Goal: Transaction & Acquisition: Purchase product/service

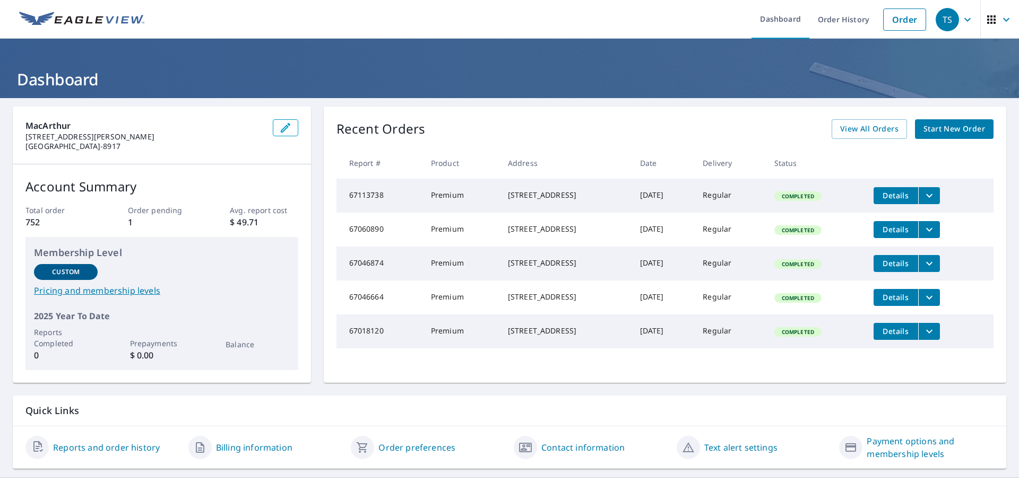
click at [951, 129] on span "Start New Order" at bounding box center [954, 129] width 62 height 13
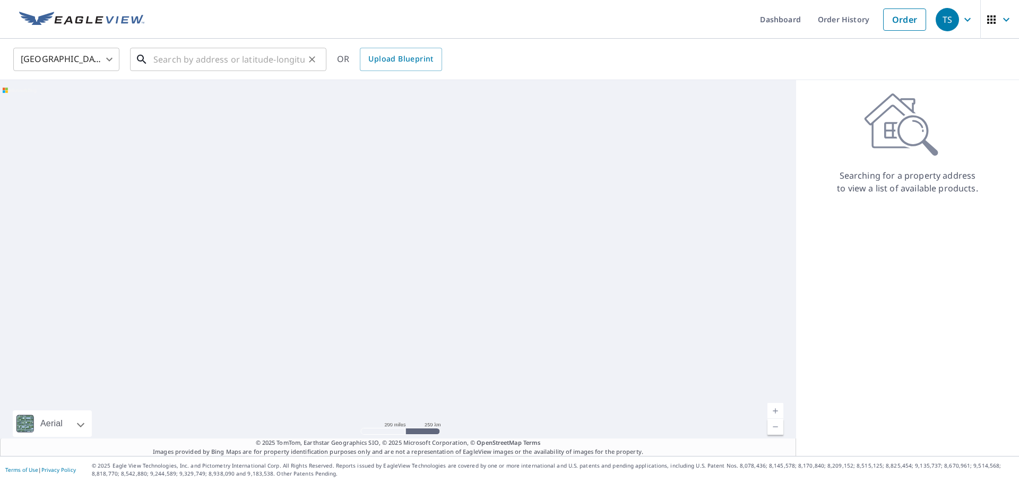
click at [201, 60] on input "text" at bounding box center [228, 60] width 151 height 30
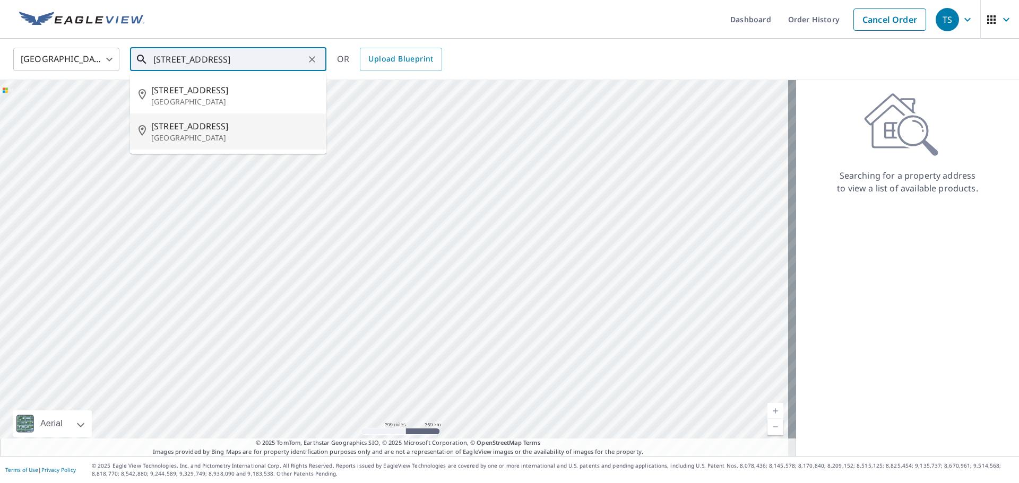
click at [200, 124] on span "[STREET_ADDRESS]" at bounding box center [234, 126] width 167 height 13
type input "[STREET_ADDRESS]"
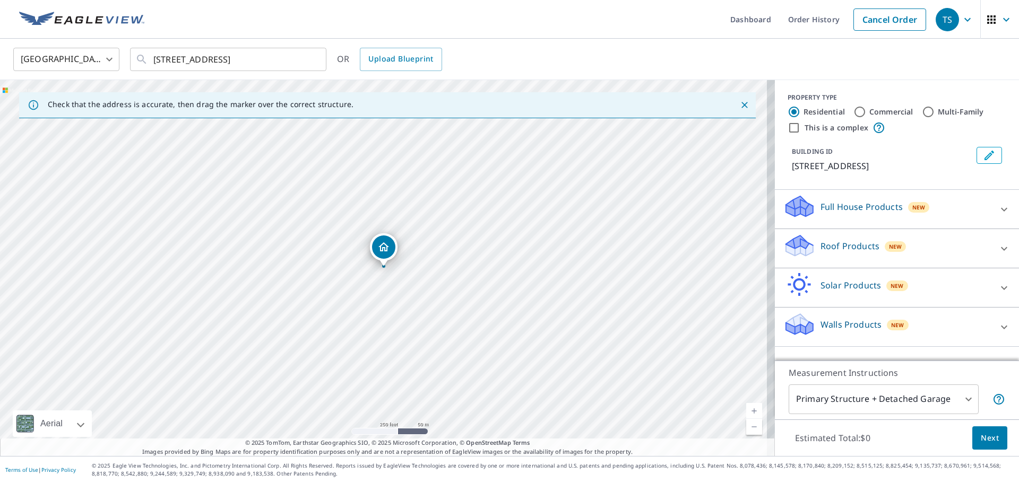
click at [980, 324] on div "Walls Products New" at bounding box center [887, 327] width 208 height 30
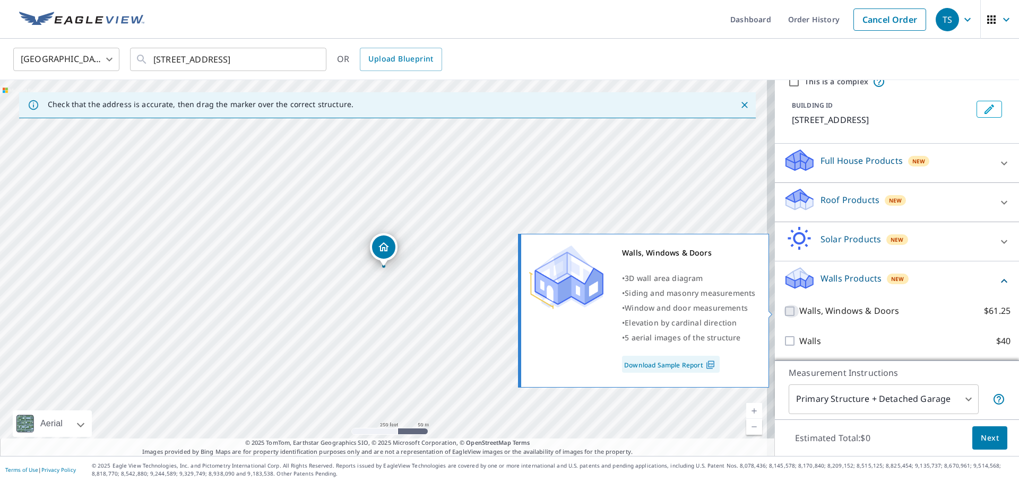
click at [783, 310] on input "Walls, Windows & Doors $61.25" at bounding box center [791, 311] width 16 height 13
checkbox input "true"
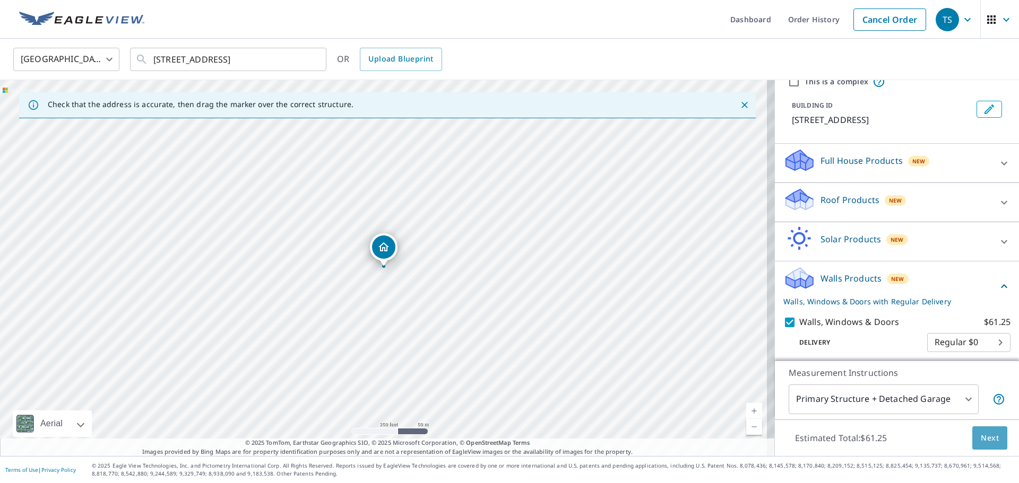
click at [981, 440] on span "Next" at bounding box center [989, 438] width 18 height 13
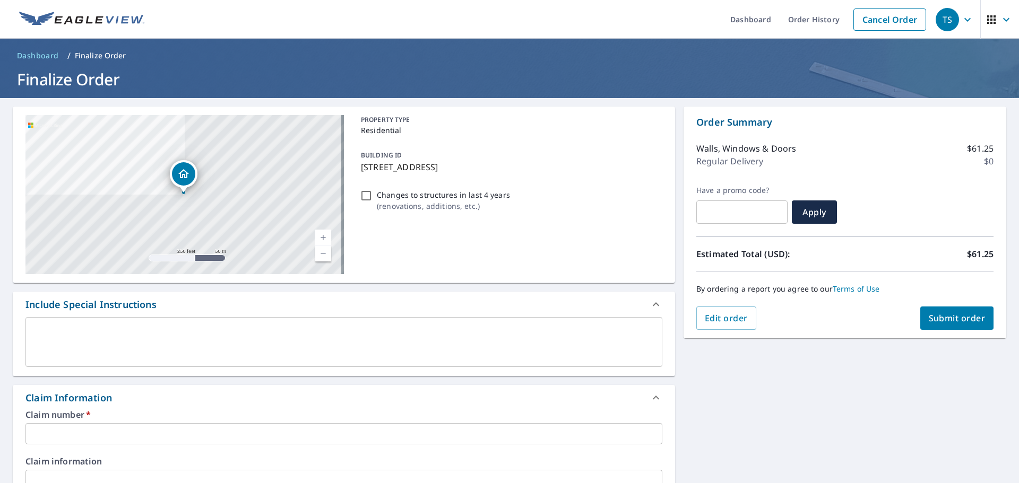
scroll to position [159, 0]
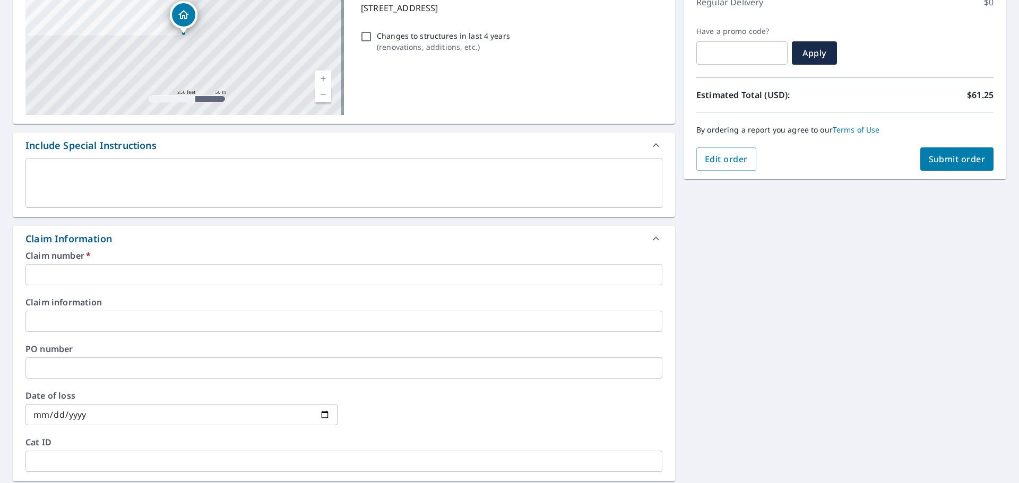
drag, startPoint x: 55, startPoint y: 270, endPoint x: 70, endPoint y: 276, distance: 16.5
click at [55, 270] on input "text" at bounding box center [343, 274] width 637 height 21
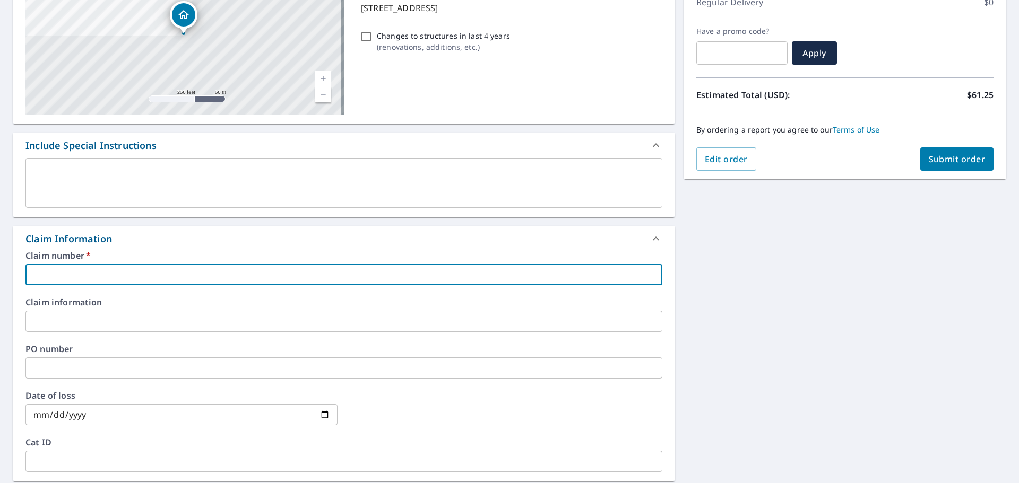
type input "[PERSON_NAME] ROOFING [STREET_ADDRESS] ROOF"
checkbox input "true"
type input "[PERSON_NAME] ROOFING [STREET_ADDRESS][PERSON_NAME] ROO"
checkbox input "true"
type input "[PERSON_NAME] ROOFING [STREET_ADDRESS][PERSON_NAME]"
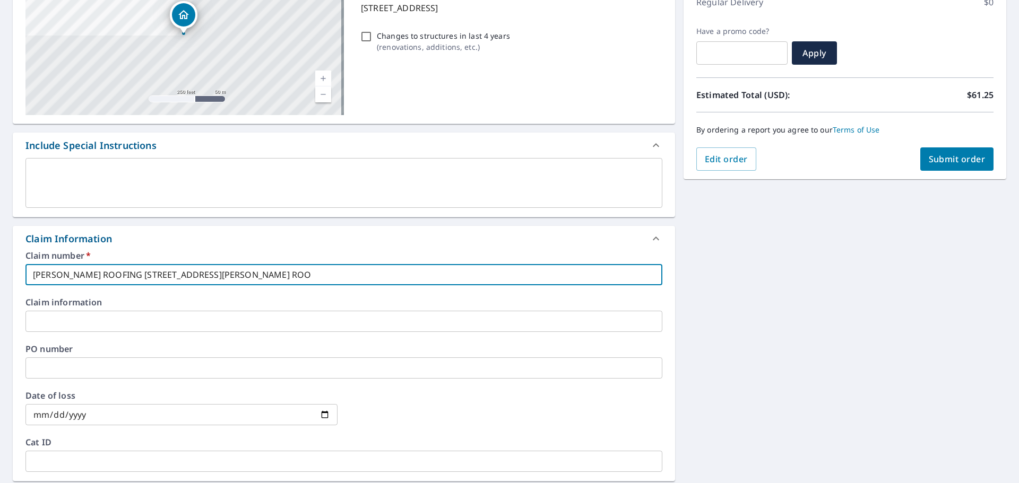
checkbox input "true"
type input "[PERSON_NAME] ROOFING [STREET_ADDRESS][PERSON_NAME]"
checkbox input "true"
type input "[PERSON_NAME] ROOFING [STREET_ADDRESS][PERSON_NAME]"
checkbox input "true"
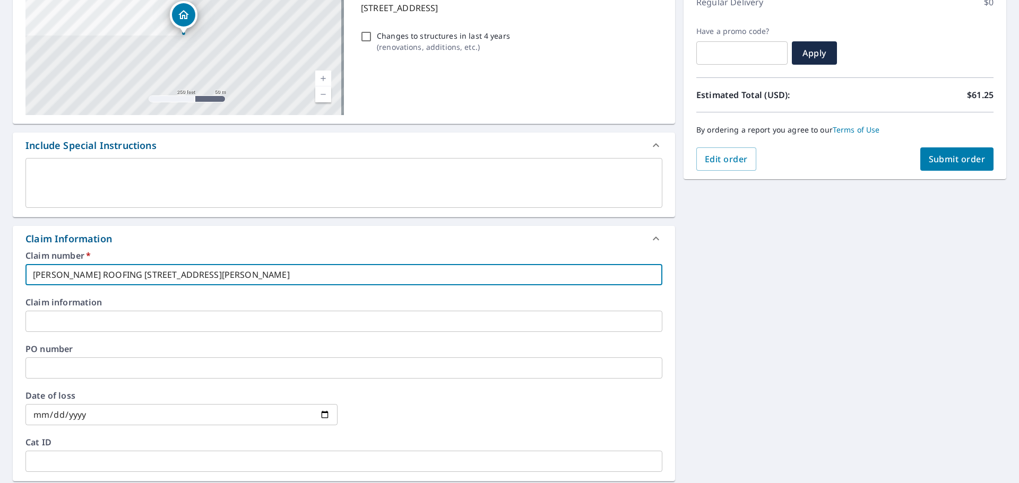
type input "[PERSON_NAME] ROOFING [STREET_ADDRESS][PERSON_NAME]"
checkbox input "true"
type input "[PERSON_NAME] ROOFING [STREET_ADDRESS] ANAMOSA, I"
checkbox input "true"
type input "[PERSON_NAME] ROOFING [STREET_ADDRESS] ANAMOSA,"
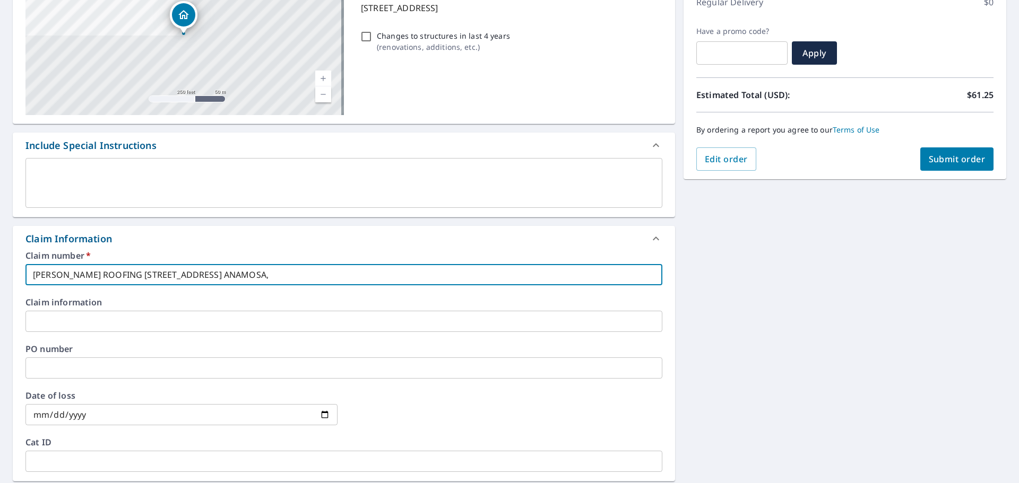
checkbox input "true"
type input "[PERSON_NAME] ROOFING [GEOGRAPHIC_DATA] [PERSON_NAME]"
checkbox input "true"
type input "[PERSON_NAME] ROOFING [STREET_ADDRESS] ANAMOS"
checkbox input "true"
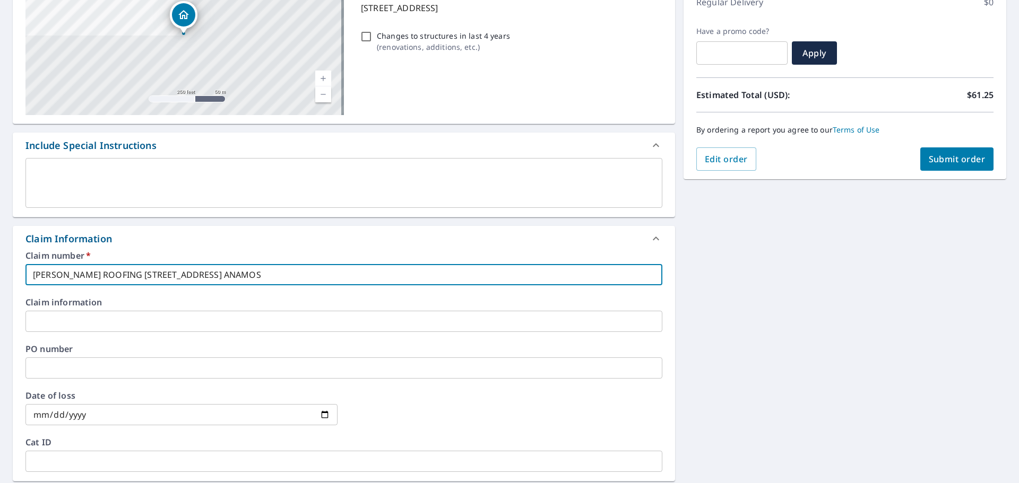
type input "[PERSON_NAME] ROOFING [STREET_ADDRESS][PERSON_NAME]"
checkbox input "true"
type input "[PERSON_NAME] ROOFING [STREET_ADDRESS][PERSON_NAME]"
checkbox input "true"
type input "[PERSON_NAME] ROOFING [STREET_ADDRESS][PERSON_NAME]"
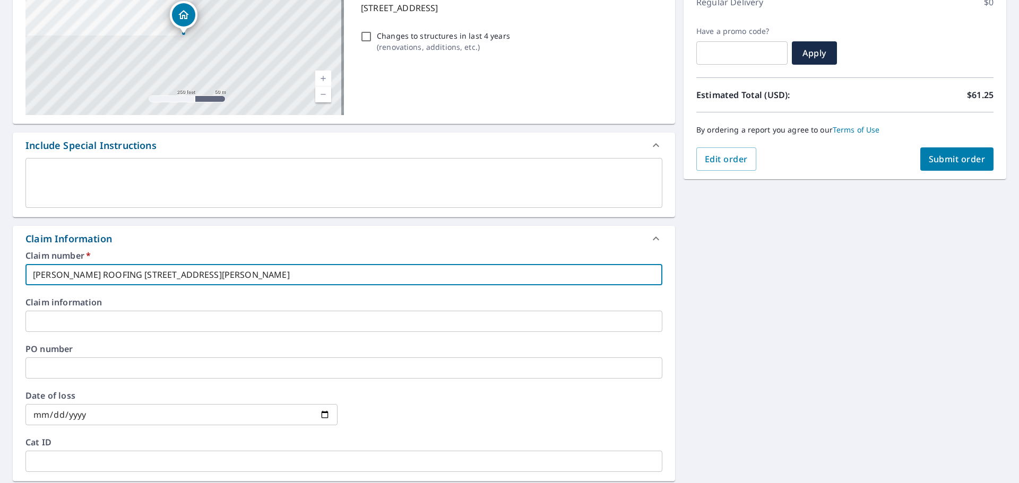
checkbox input "true"
type input "[PERSON_NAME] ROOFING [STREET_ADDRESS]"
checkbox input "true"
type input "[PERSON_NAME] ROOFING [STREET_ADDRESS]"
checkbox input "true"
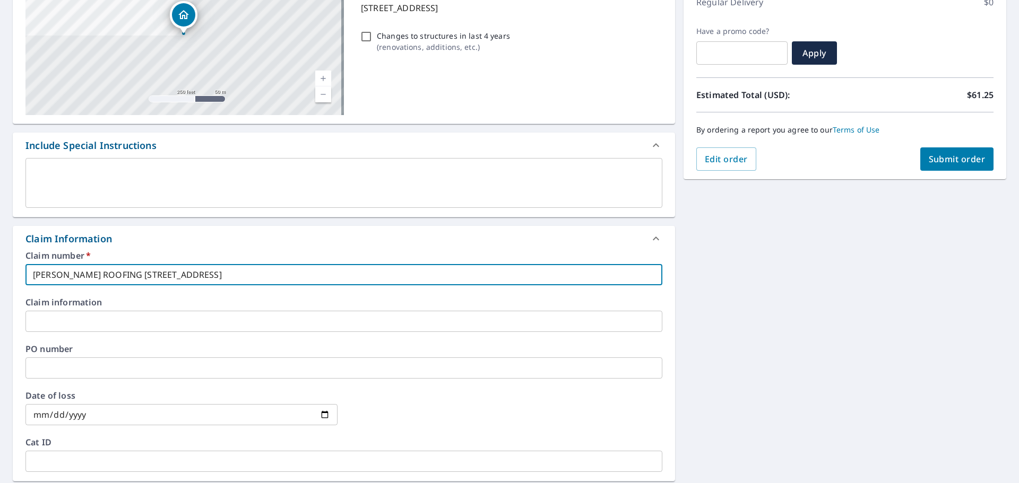
type input "[PERSON_NAME] ROOFING [STREET_ADDRESS]"
checkbox input "true"
type input "[PERSON_NAME] ROOFING [STREET_ADDRESS]"
checkbox input "true"
type input "[PERSON_NAME] ROOFING [GEOGRAPHIC_DATA] D"
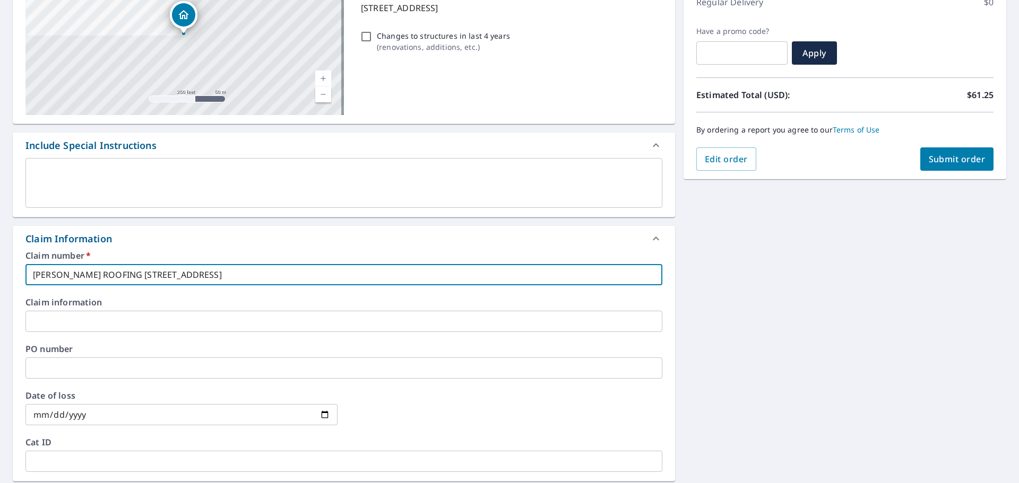
checkbox input "true"
type input "[PERSON_NAME] ROOFING [GEOGRAPHIC_DATA]"
checkbox input "true"
type input "[PERSON_NAME] ROOFING [GEOGRAPHIC_DATA]"
checkbox input "true"
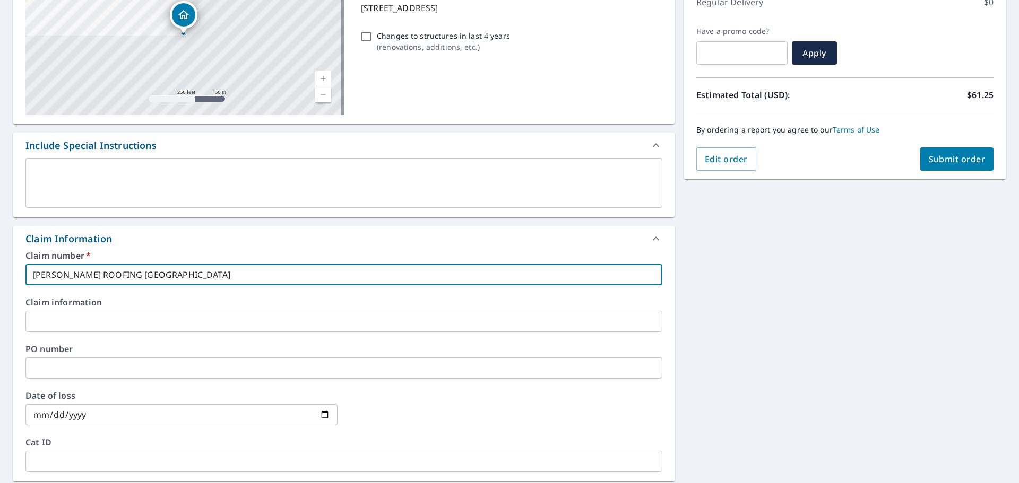
type input "[PERSON_NAME] ROOFING 1701 MEADOWVIEW RIDG"
checkbox input "true"
type input "[PERSON_NAME] ROOFING [GEOGRAPHIC_DATA]"
checkbox input "true"
type input "[PERSON_NAME] ROOFING [STREET_ADDRESS]"
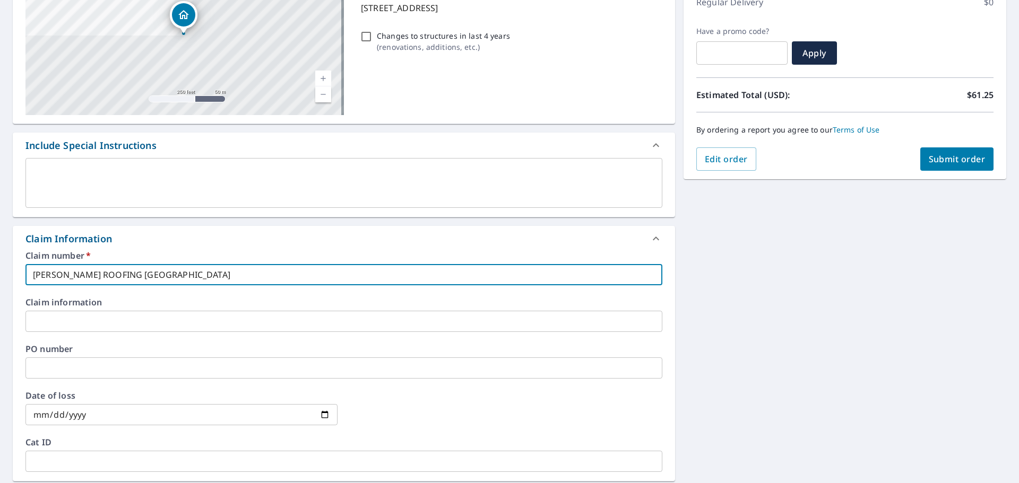
checkbox input "true"
type input "[PERSON_NAME] ROOFING [GEOGRAPHIC_DATA]"
checkbox input "true"
type input "[PERSON_NAME] ROOFING [GEOGRAPHIC_DATA]"
checkbox input "true"
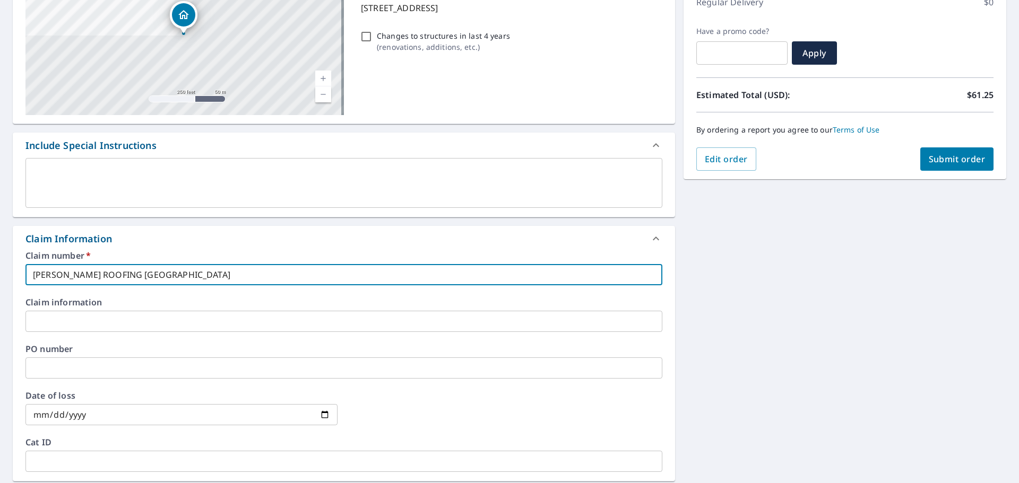
type input "[PERSON_NAME] ROOFING 1701 [GEOGRAPHIC_DATA]"
checkbox input "true"
type input "[PERSON_NAME] ROOFING 1701 MEADOWVI"
checkbox input "true"
type input "[PERSON_NAME] ROOFING 1701 MEADOWV"
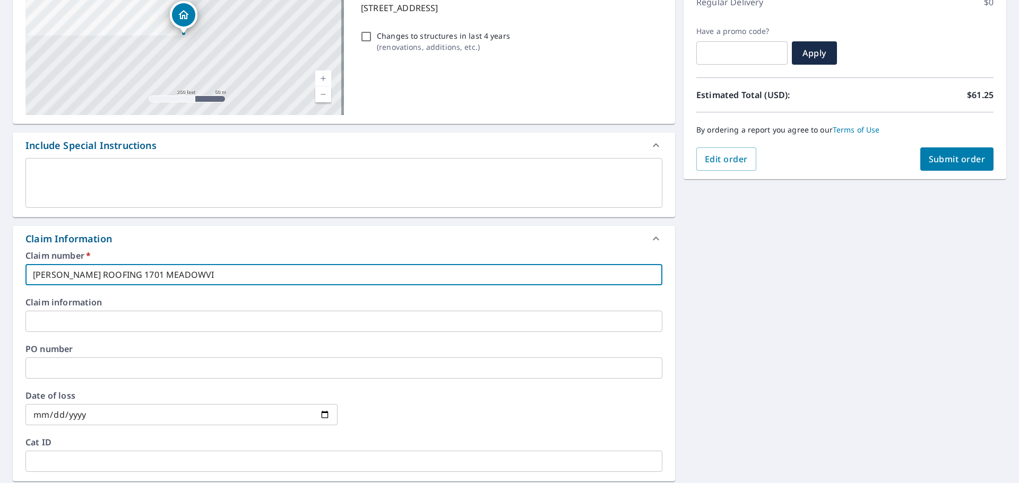
checkbox input "true"
type input "[PERSON_NAME] ROOFING 1701 MEADOW"
checkbox input "true"
type input "[PERSON_NAME] ROOFING 1701 MEADO"
checkbox input "true"
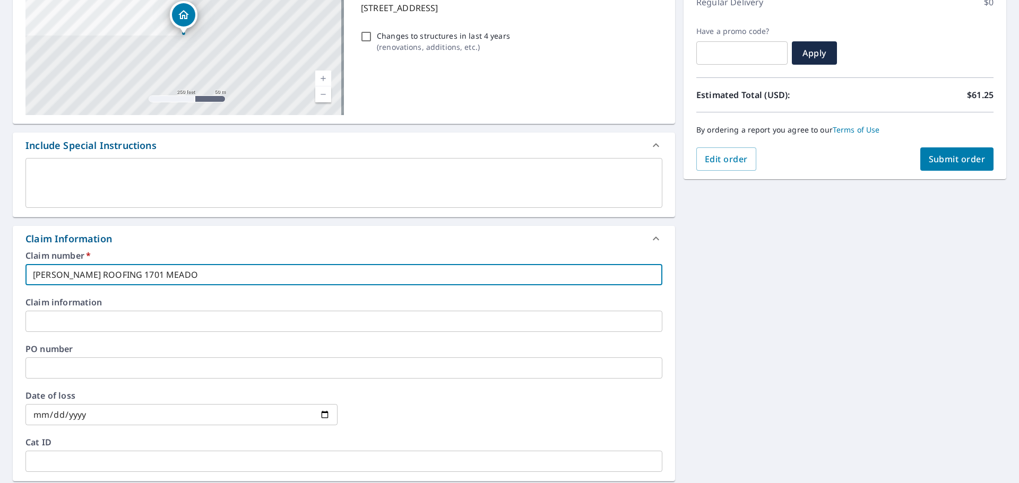
type input "[PERSON_NAME] ROOFING 1701 [PERSON_NAME]"
checkbox input "true"
type input "[PERSON_NAME] ROOFING 1701 MEA"
checkbox input "true"
type input "[PERSON_NAME] ROOFING 1701 ME"
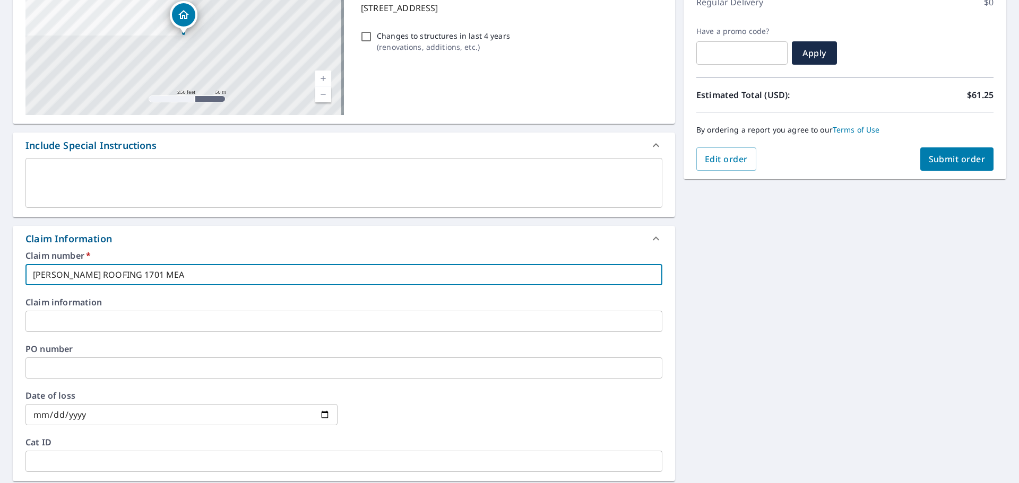
checkbox input "true"
type input "[PERSON_NAME] ROOFING 1701 M"
checkbox input "true"
type input "[PERSON_NAME] ROOFING 1701"
checkbox input "true"
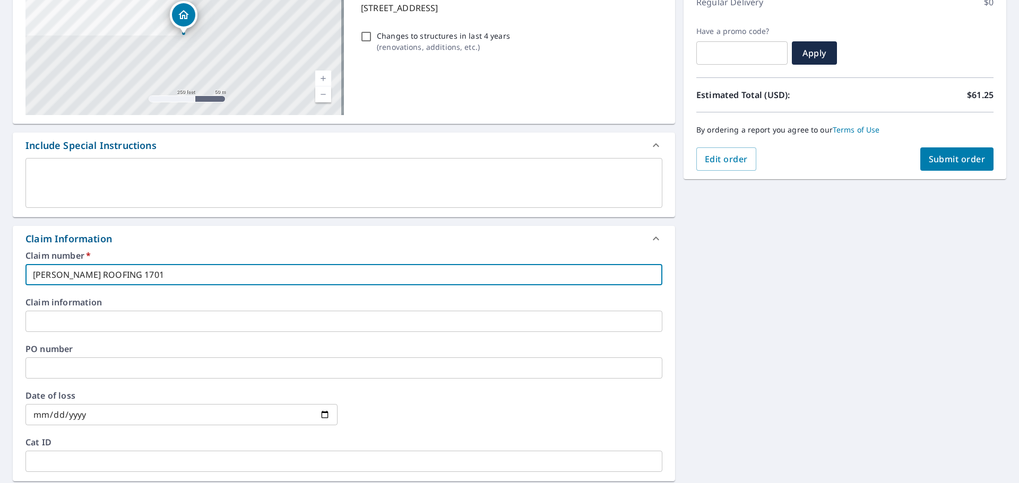
type input "[PERSON_NAME] ROOFING 1701"
checkbox input "true"
type input "[PERSON_NAME] ROOFING 170"
checkbox input "true"
type input "[PERSON_NAME] ROOFING 17"
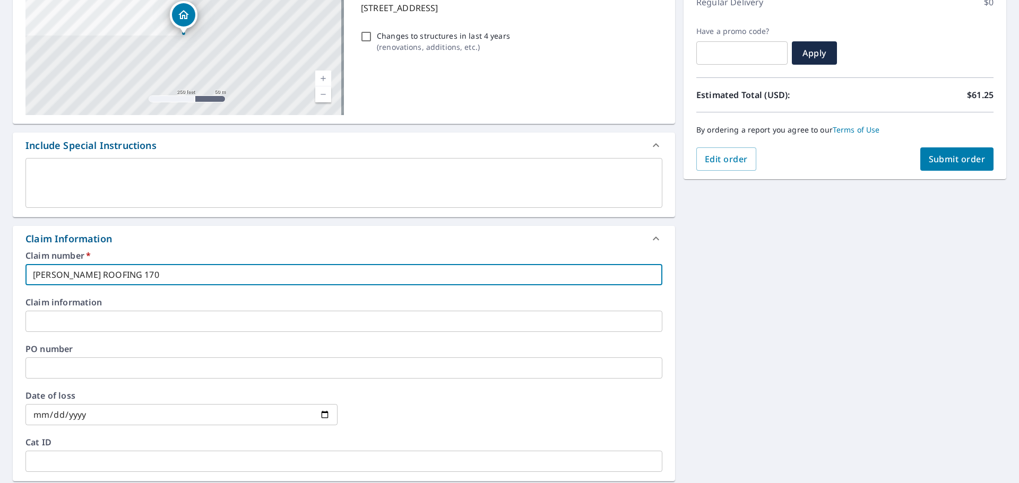
checkbox input "true"
type input "[PERSON_NAME] ROOFING 1"
checkbox input "true"
type input "[PERSON_NAME] ROOFING"
checkbox input "true"
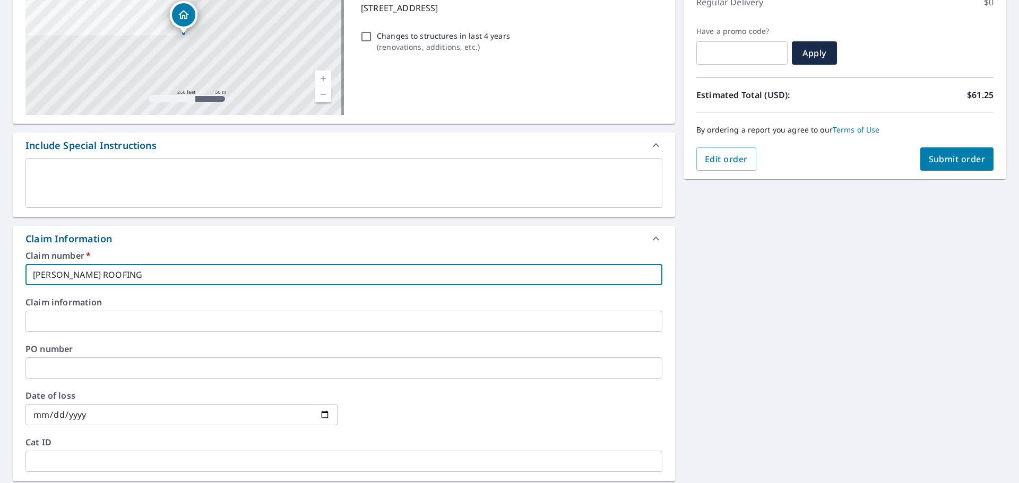
type input "[PERSON_NAME] ROOFING 7"
checkbox input "true"
type input "[PERSON_NAME] ROOFING 70"
checkbox input "true"
type input "[PERSON_NAME] ROOFING 707"
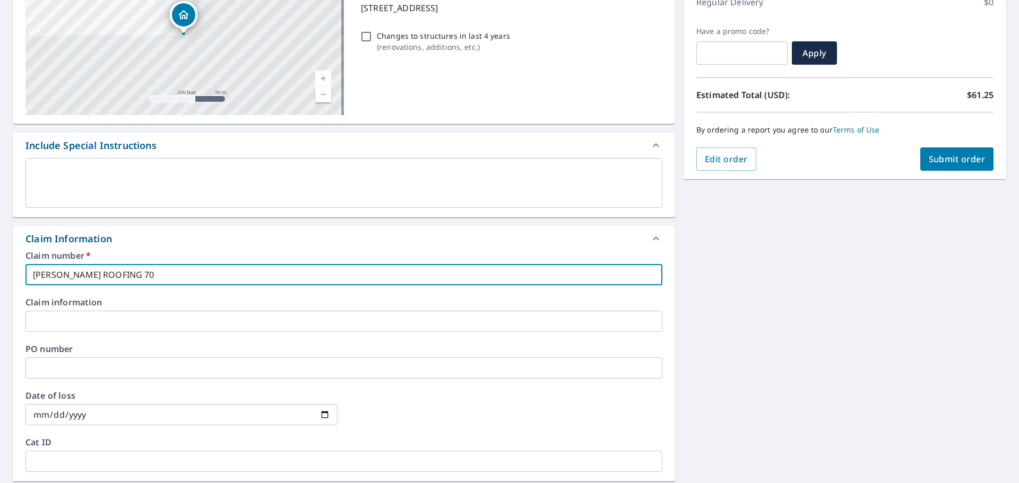
checkbox input "true"
type input "[PERSON_NAME] ROOFING 707"
checkbox input "true"
type input "[PERSON_NAME] ROOFING 707 4"
checkbox input "true"
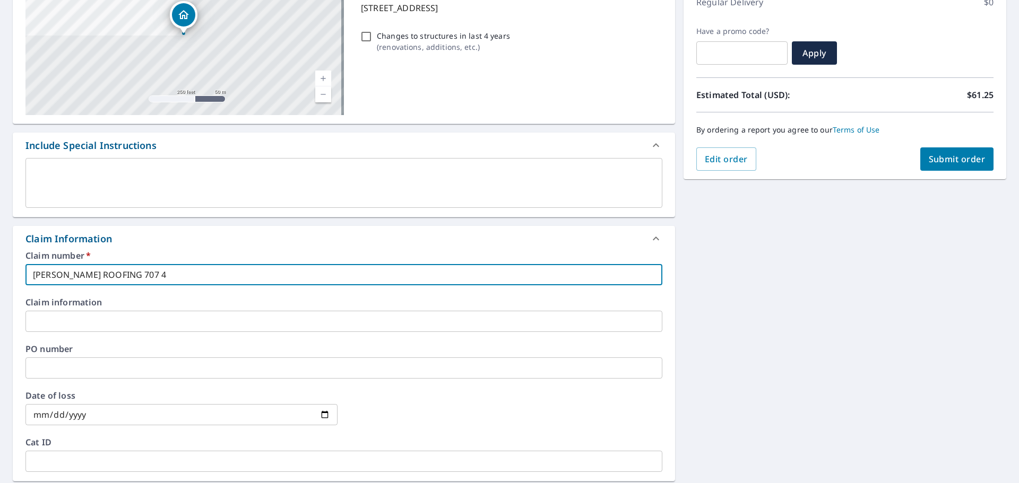
type input "[PERSON_NAME] ROOFING 707 40"
checkbox input "true"
type input "[PERSON_NAME] ROOFING 707 40T"
checkbox input "true"
type input "[PERSON_NAME] ROOFING 707 40TH"
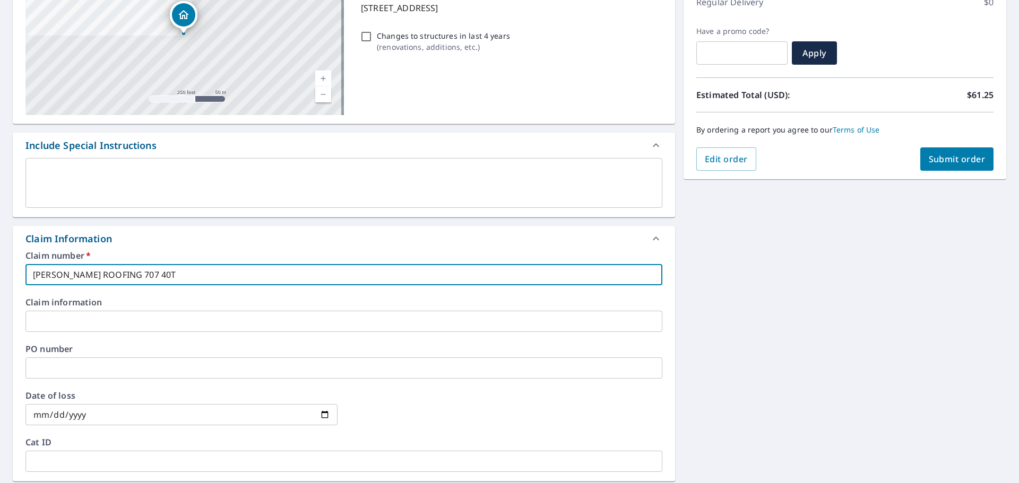
checkbox input "true"
type input "[PERSON_NAME] ROOFING 707 40TH"
checkbox input "true"
type input "[PERSON_NAME] ROOFING 707 40TH S"
checkbox input "true"
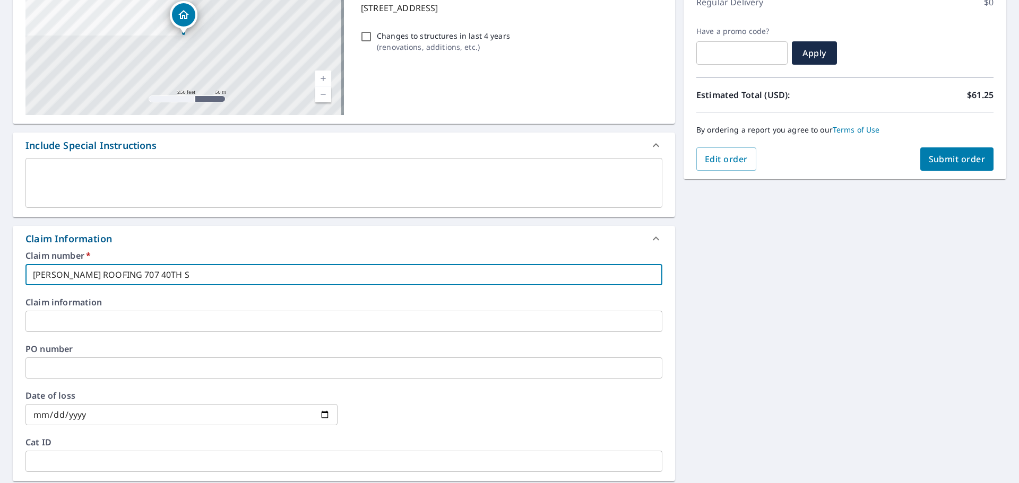
type input "[PERSON_NAME] ROOFING [STREET_ADDRESS]"
checkbox input "true"
type input "[PERSON_NAME] ROOFING [STREET_ADDRESS]"
checkbox input "true"
type input "[PERSON_NAME] ROOFING [STREET_ADDRESS]"
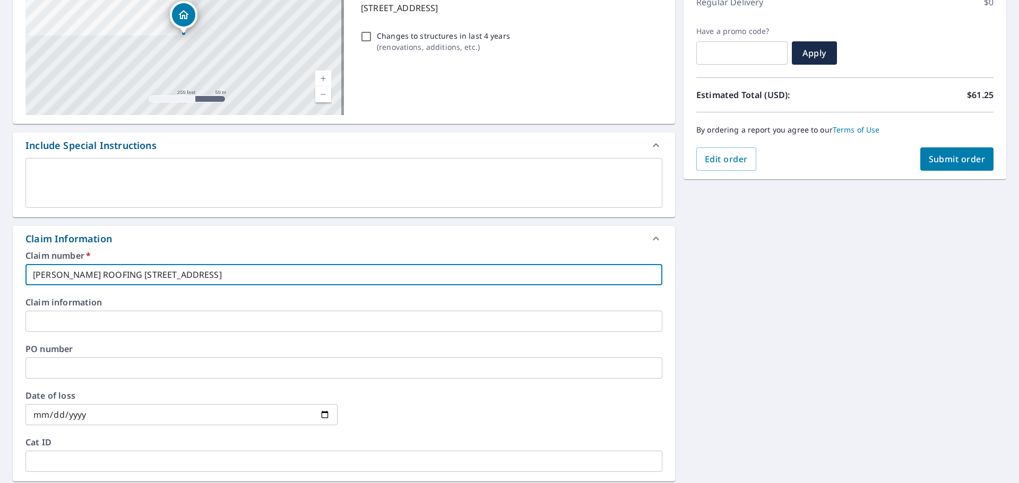
checkbox input "true"
type input "[PERSON_NAME] ROOFING [STREET_ADDRESS]"
checkbox input "true"
type input "[PERSON_NAME] ROOFING [STREET_ADDRESS]"
checkbox input "true"
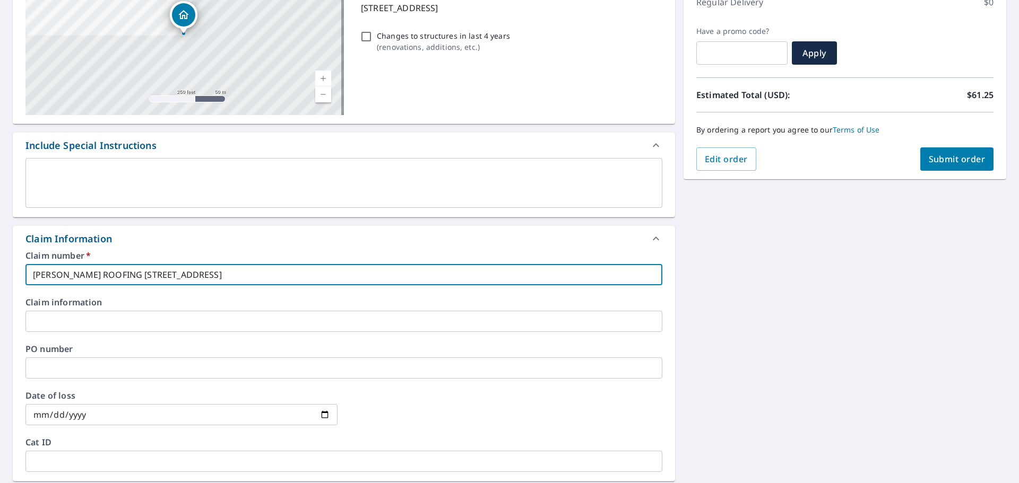
type input "[PERSON_NAME] ROOFING [STREET_ADDRESS]"
checkbox input "true"
type input "[PERSON_NAME] ROOFING [STREET_ADDRESS]"
checkbox input "true"
type input "[PERSON_NAME] ROOFING [STREET_ADDRESS]"
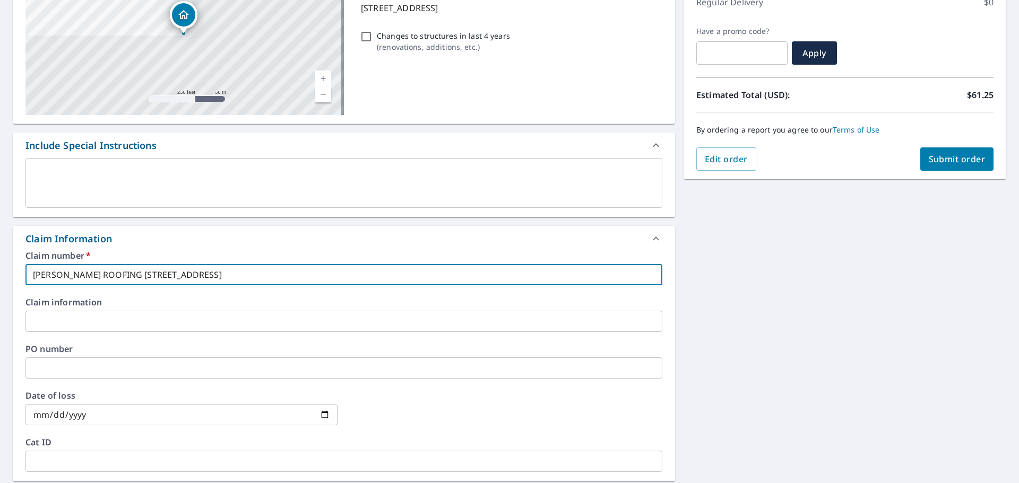
checkbox input "true"
type input "[PERSON_NAME] ROOFING [STREET_ADDRESS]"
checkbox input "true"
type input "[PERSON_NAME] ROOFING [STREET_ADDRESS]"
checkbox input "true"
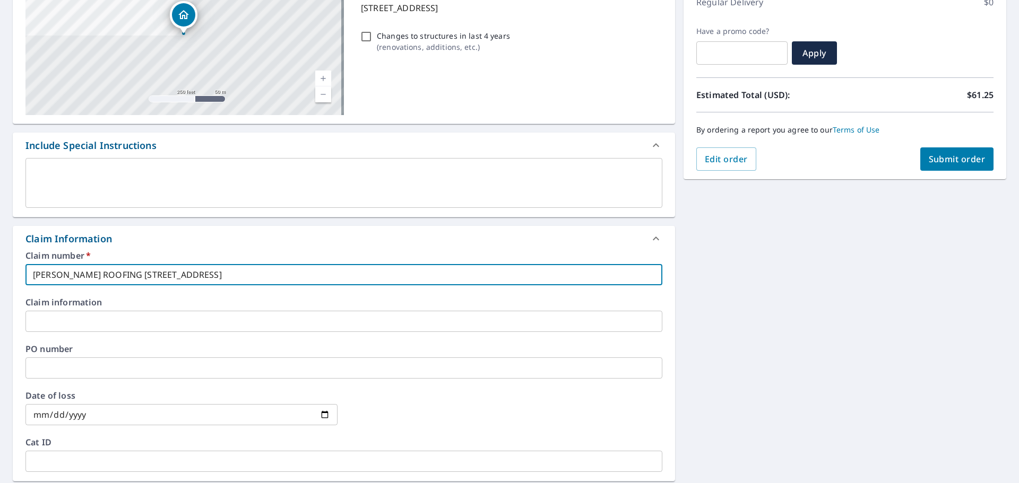
type input "[PERSON_NAME] ROOFING [STREET_ADDRESS]"
checkbox input "true"
type input "[PERSON_NAME] ROOFING [STREET_ADDRESS]"
checkbox input "true"
type input "[PERSON_NAME] ROOFING [STREET_ADDRESS]"
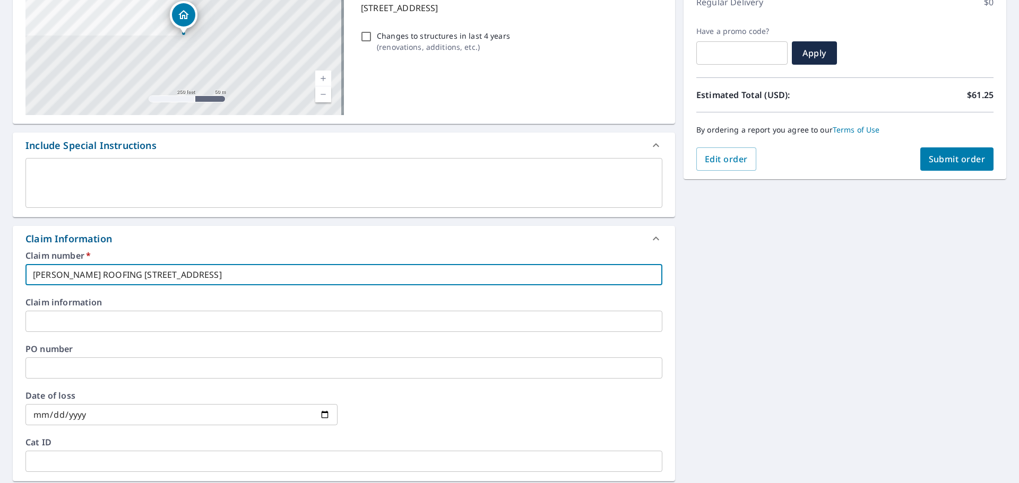
checkbox input "true"
type input "[PERSON_NAME] ROOFING [STREET_ADDRESS]"
checkbox input "true"
type input "[PERSON_NAME] ROOFING [STREET_ADDRESS]"
checkbox input "true"
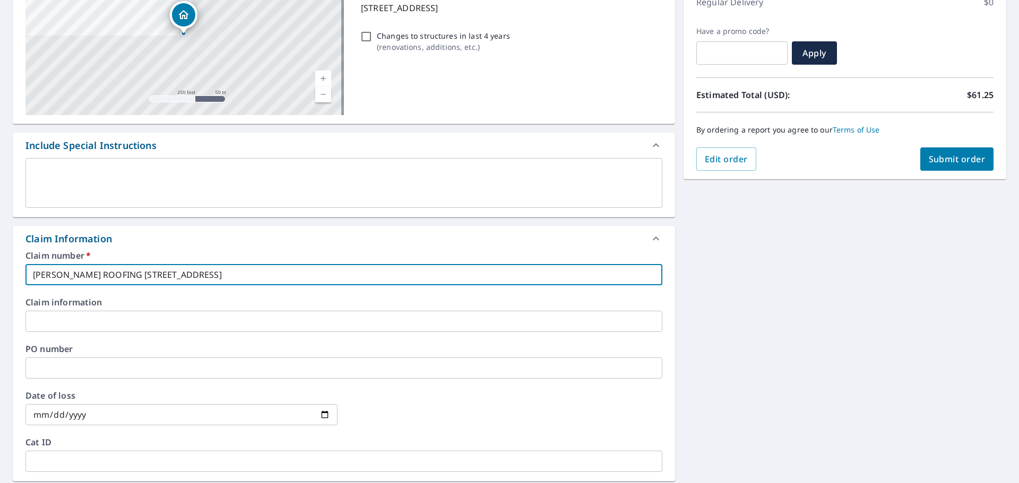
type input "[PERSON_NAME] ROOFING [STREET_ADDRESS] RAPID"
checkbox input "true"
type input "[PERSON_NAME] ROOFING [STREET_ADDRESS][GEOGRAPHIC_DATA]"
checkbox input "true"
type input "[PERSON_NAME] ROOFING [STREET_ADDRESS],"
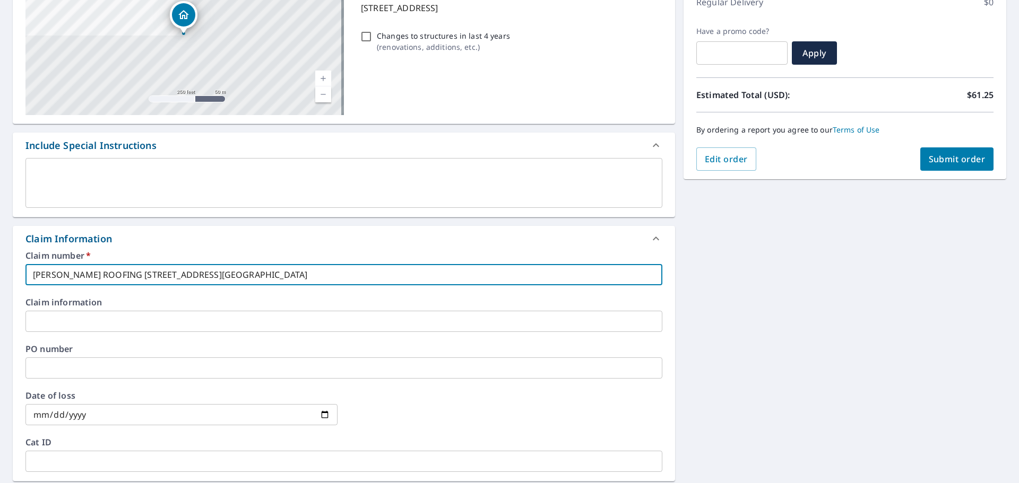
checkbox input "true"
type input "[PERSON_NAME] ROOFING [STREET_ADDRESS],"
checkbox input "true"
type input "[PERSON_NAME] ROOFING [STREET_ADDRESS]"
checkbox input "true"
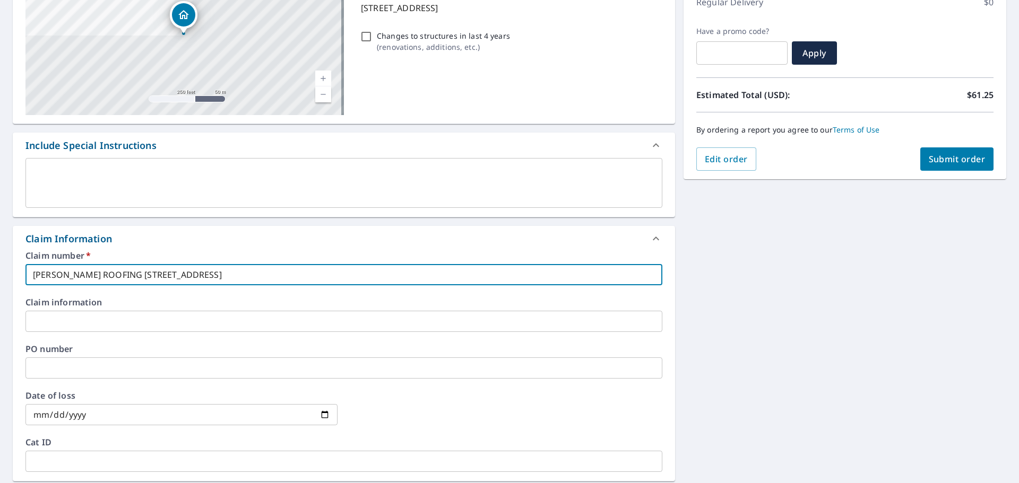
type input "[PERSON_NAME] ROOFING [STREET_ADDRESS]"
checkbox input "true"
type input "[PERSON_NAME] ROOFING [STREET_ADDRESS]"
checkbox input "true"
type input "[PERSON_NAME] ROOFING [STREET_ADDRESS]"
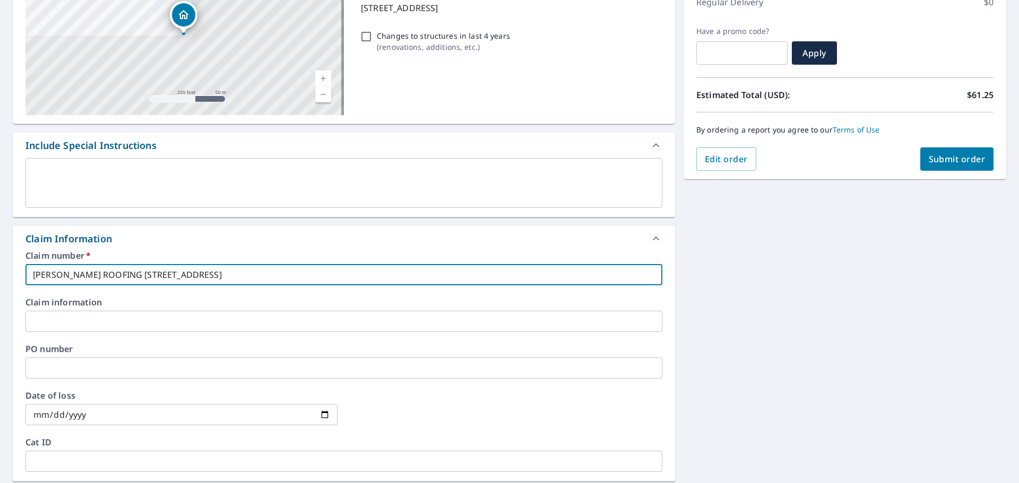
checkbox input "true"
type input "[PERSON_NAME] ROOFING [STREET_ADDRESS]"
checkbox input "true"
type input "[PERSON_NAME] ROOFING [STREET_ADDRESS]"
checkbox input "true"
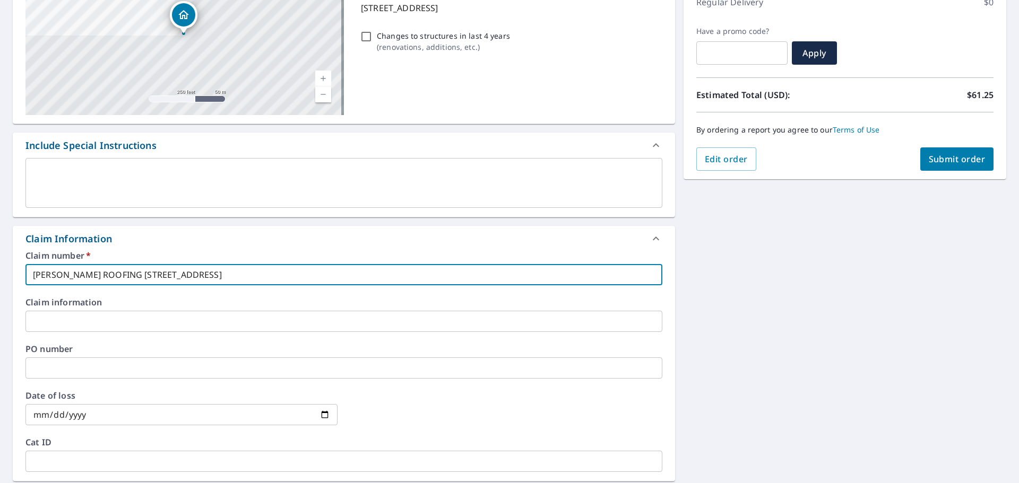
type input "[PERSON_NAME] ROOFING [STREET_ADDRESS] WALL"
checkbox input "true"
type input "[PERSON_NAME] ROOFING [STREET_ADDRESS]"
checkbox input "true"
drag, startPoint x: 290, startPoint y: 270, endPoint x: 114, endPoint y: 275, distance: 176.2
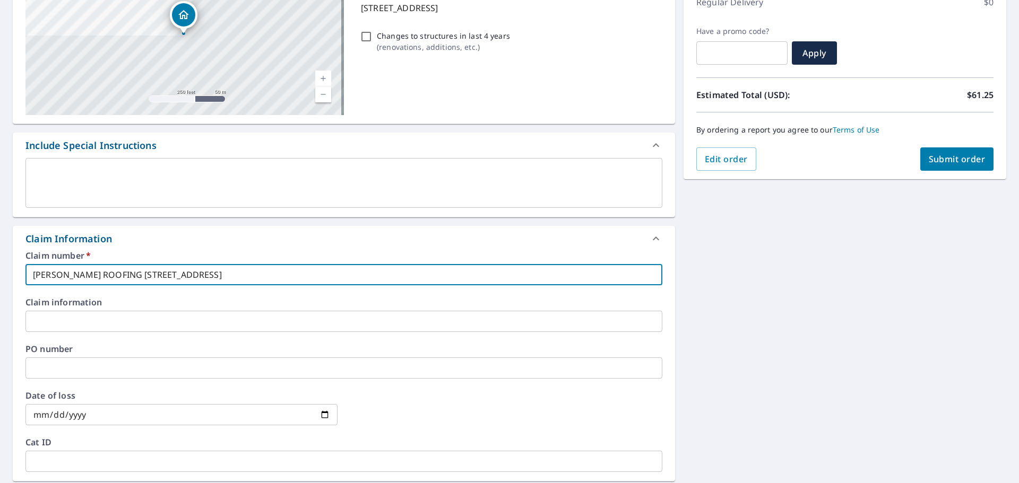
click at [114, 275] on input "[PERSON_NAME] ROOFING [STREET_ADDRESS]" at bounding box center [343, 274] width 637 height 21
type input "[PERSON_NAME] ROOFING [STREET_ADDRESS]"
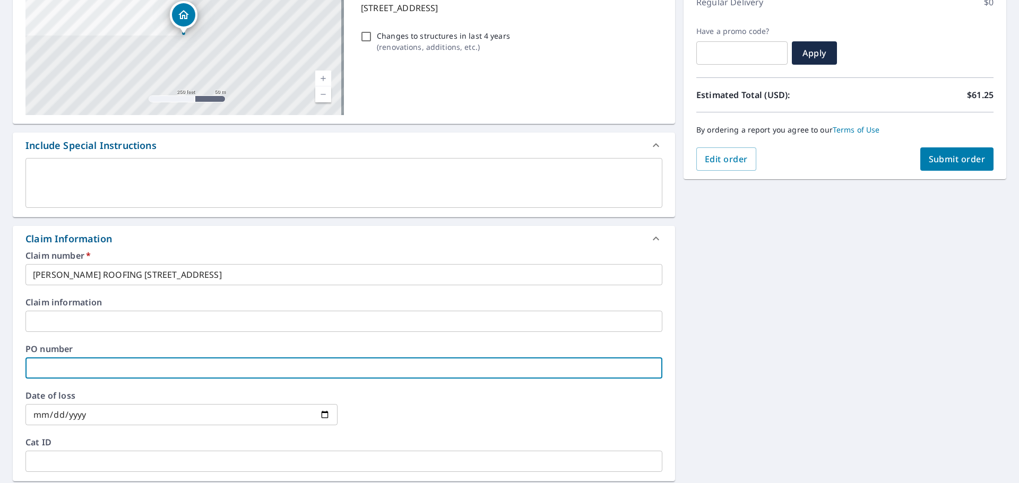
paste input "[STREET_ADDRESS]"
type input "[STREET_ADDRESS]"
checkbox input "true"
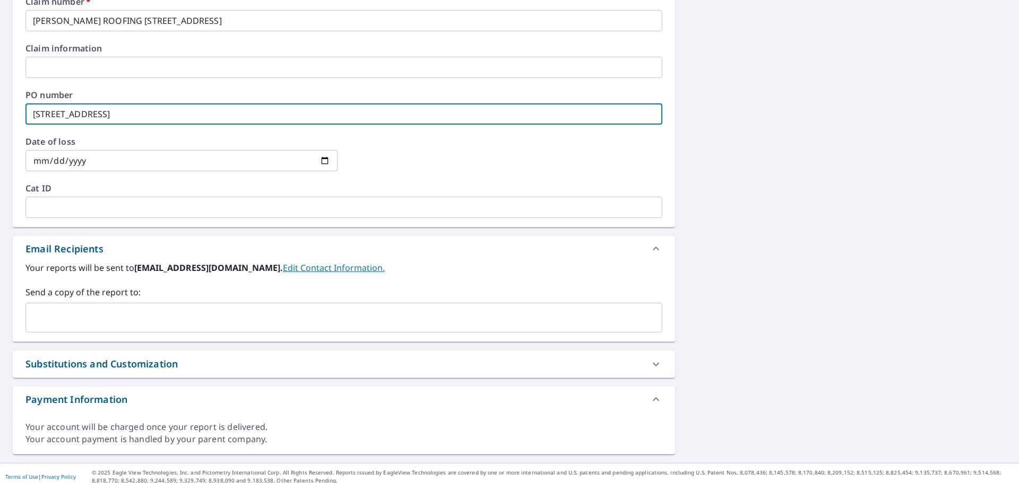
scroll to position [420, 0]
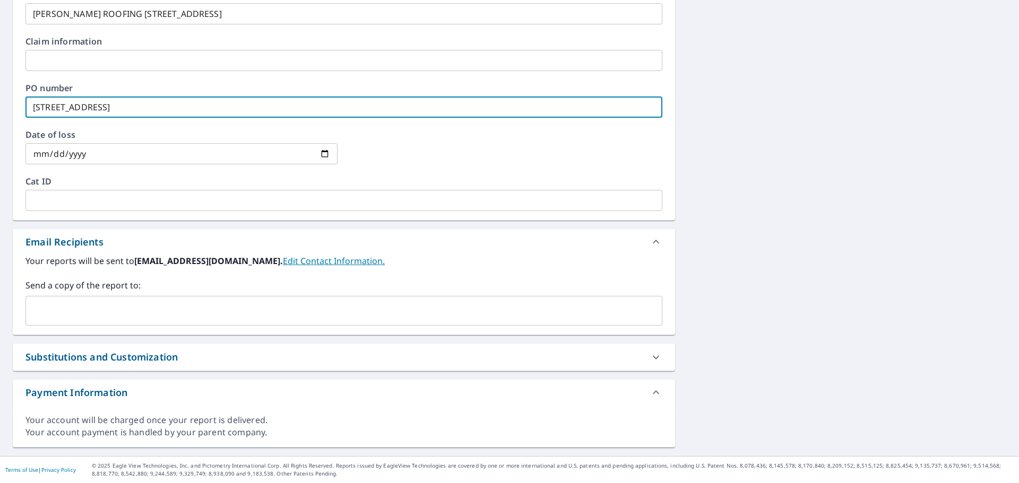
type input "[STREET_ADDRESS]"
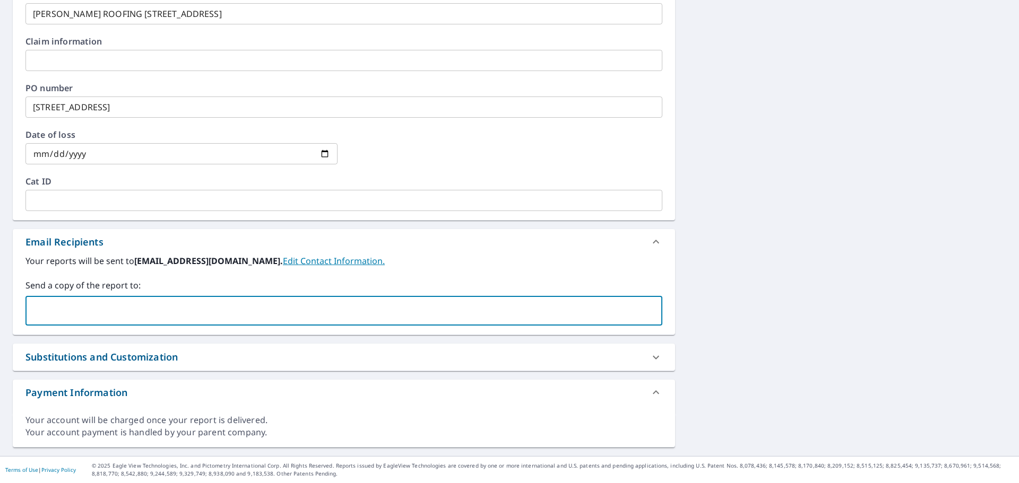
click at [90, 309] on input "text" at bounding box center [335, 311] width 611 height 20
type input "[EMAIL_ADDRESS][DOMAIN_NAME]"
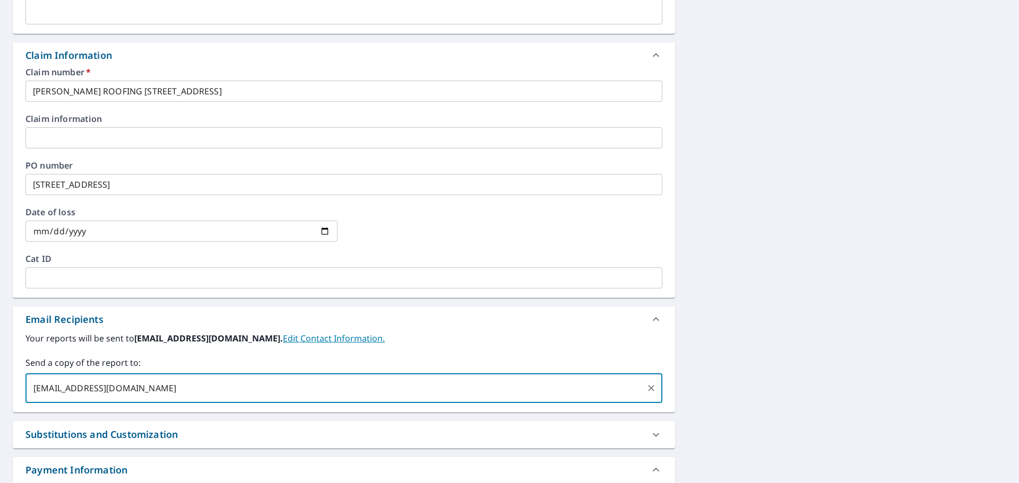
scroll to position [208, 0]
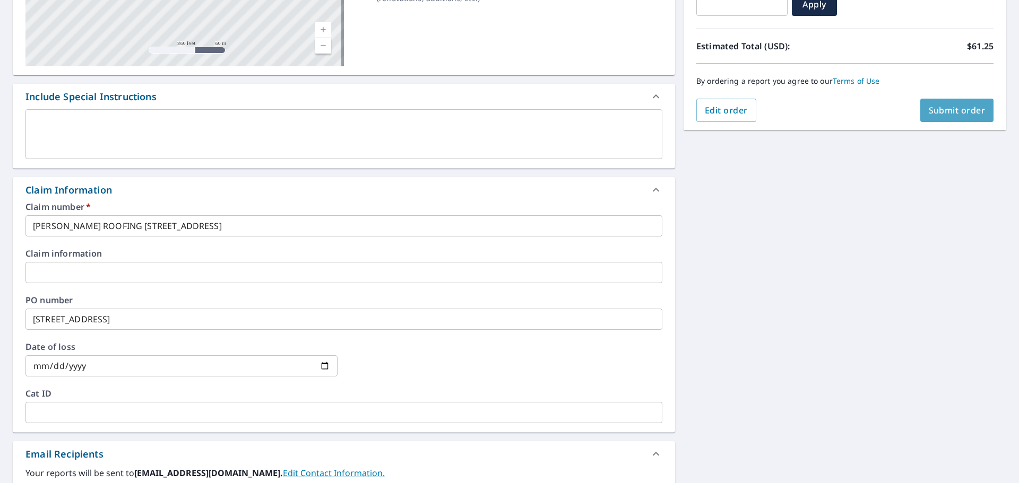
click at [959, 109] on span "Submit order" at bounding box center [956, 111] width 57 height 12
checkbox input "true"
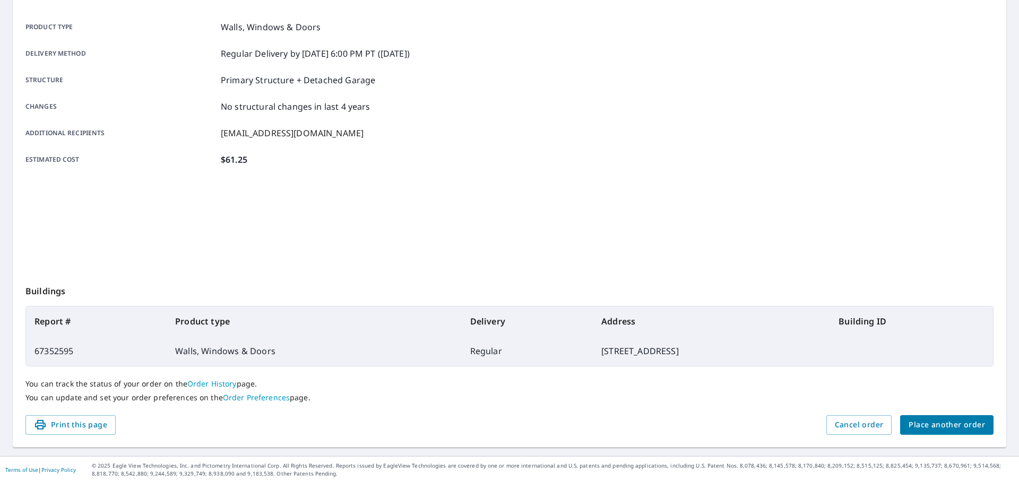
scroll to position [141, 0]
